Goal: Check status: Check status

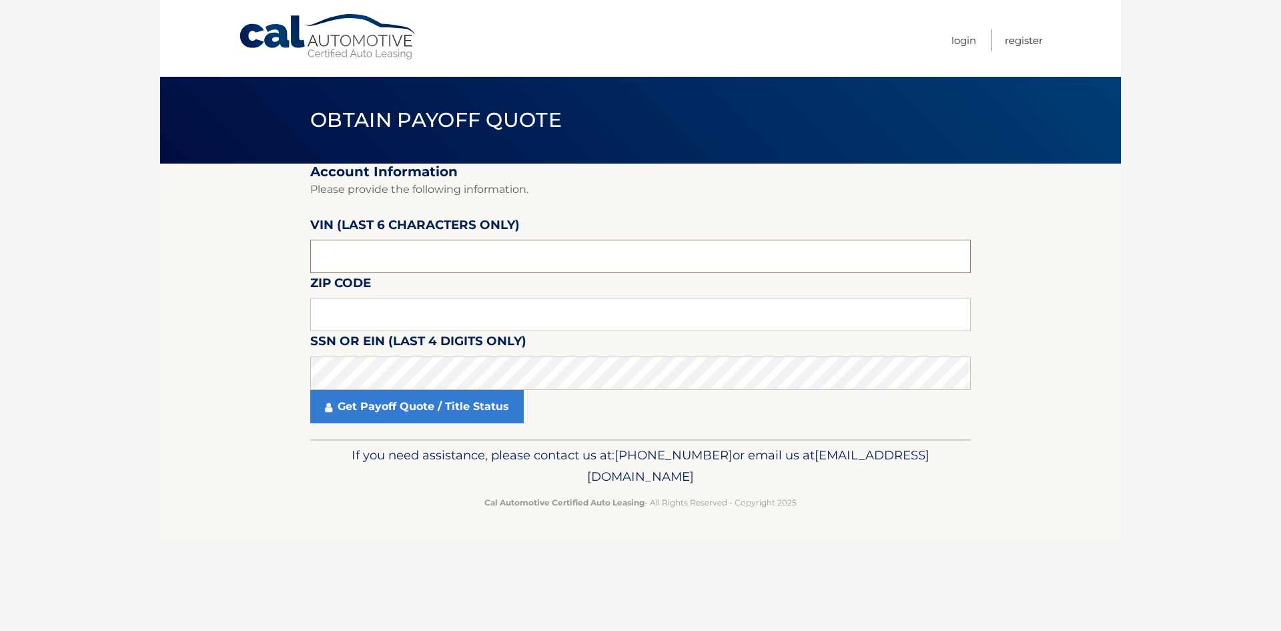
click at [336, 254] on input "text" at bounding box center [640, 256] width 661 height 33
paste input "412043"
type input "412043"
click at [327, 323] on input "text" at bounding box center [640, 314] width 661 height 33
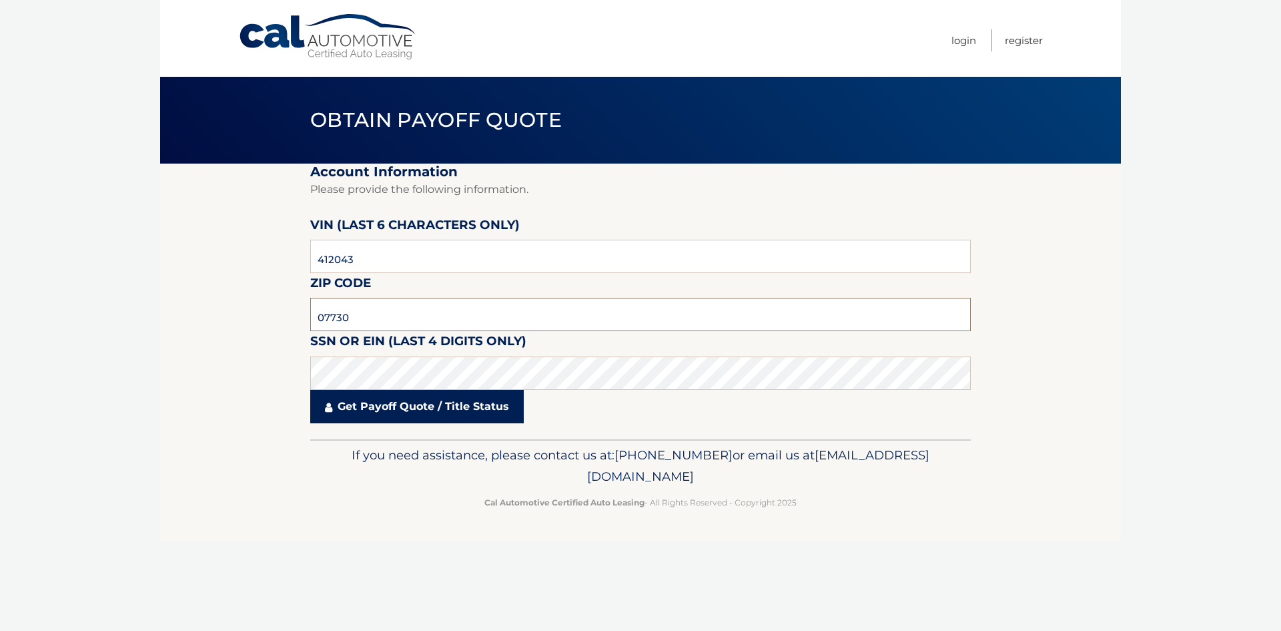
type input "07730"
click at [491, 417] on link "Get Payoff Quote / Title Status" at bounding box center [417, 406] width 214 height 33
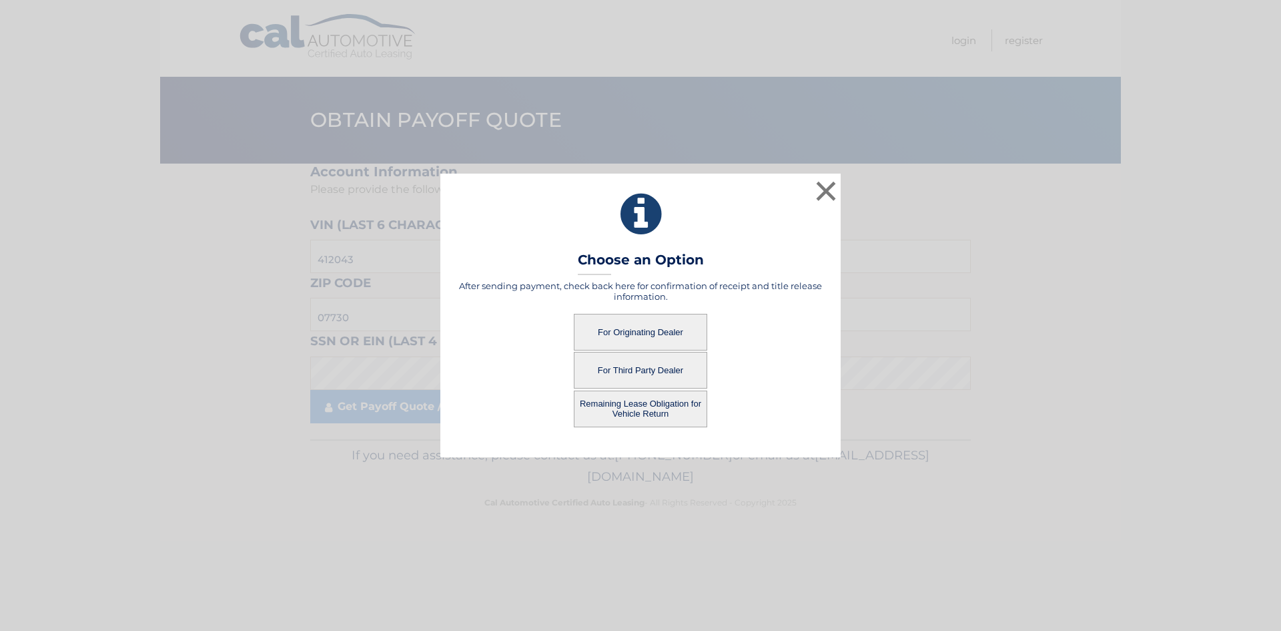
click at [646, 341] on button "For Originating Dealer" at bounding box center [640, 332] width 133 height 37
click at [660, 320] on button "For Originating Dealer" at bounding box center [640, 332] width 133 height 37
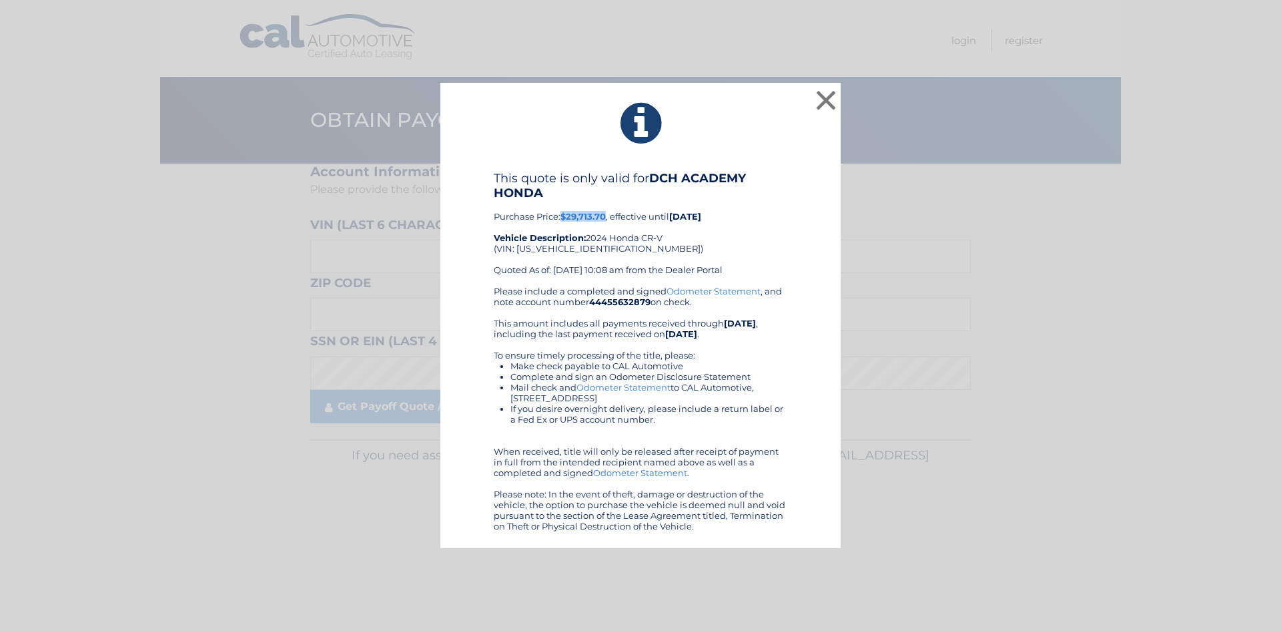
drag, startPoint x: 609, startPoint y: 215, endPoint x: 562, endPoint y: 216, distance: 46.7
click at [562, 216] on div "This quote is only valid for DCH ACADEMY HONDA Purchase Price: $29,713.70 , eff…" at bounding box center [641, 228] width 294 height 115
copy b "$29,713.70"
click at [825, 96] on button "×" at bounding box center [826, 100] width 27 height 27
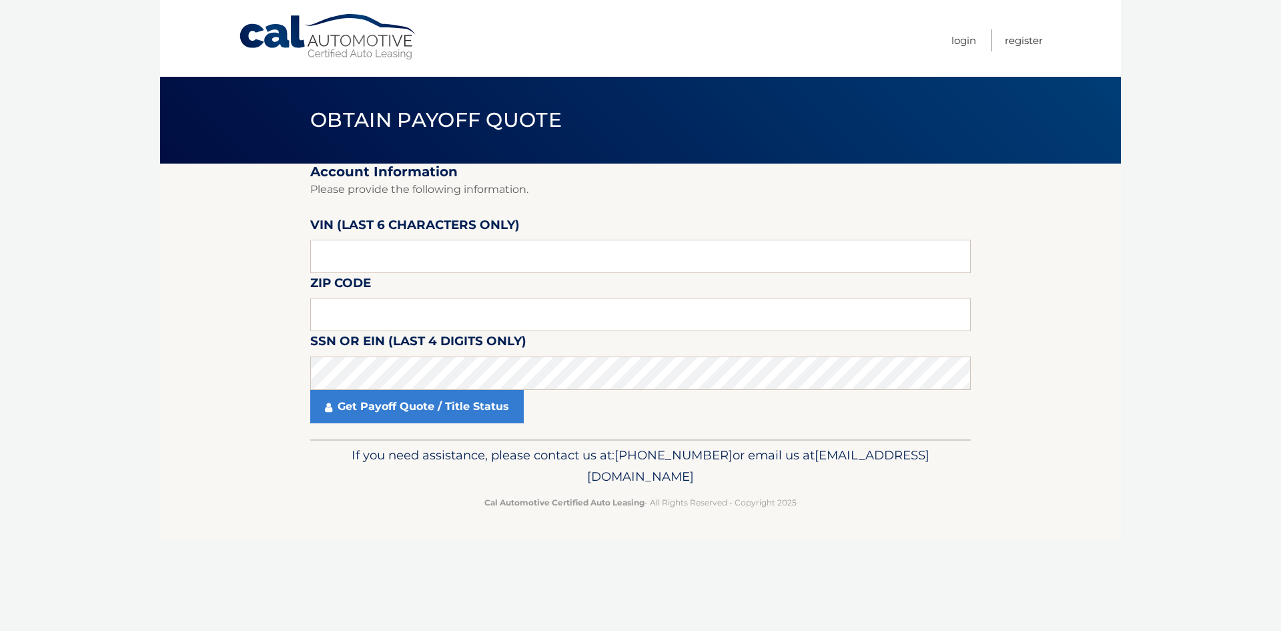
click at [362, 35] on link "Cal Automotive" at bounding box center [328, 36] width 180 height 47
